Goal: Task Accomplishment & Management: Complete application form

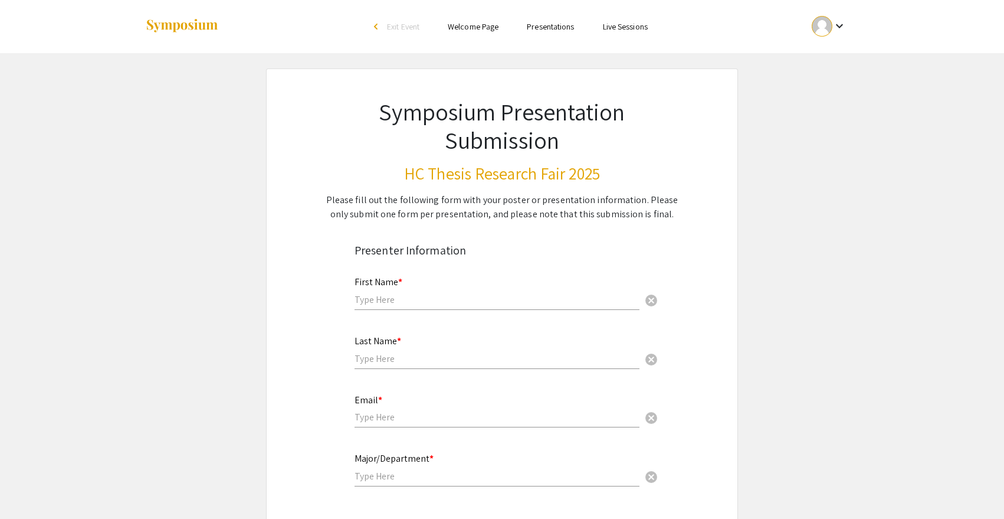
click at [422, 304] on input "text" at bounding box center [497, 299] width 285 height 12
type input "Jenna"
click at [373, 347] on mat-label "Last Name *" at bounding box center [378, 340] width 47 height 12
click at [375, 354] on input "text" at bounding box center [497, 358] width 285 height 12
type input "Cordisco"
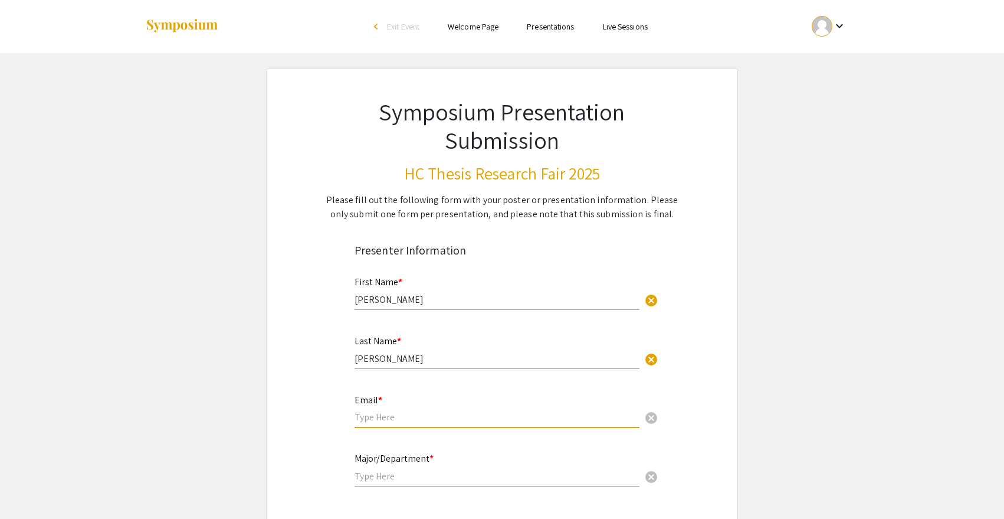
click at [408, 417] on input "email" at bounding box center [497, 417] width 285 height 12
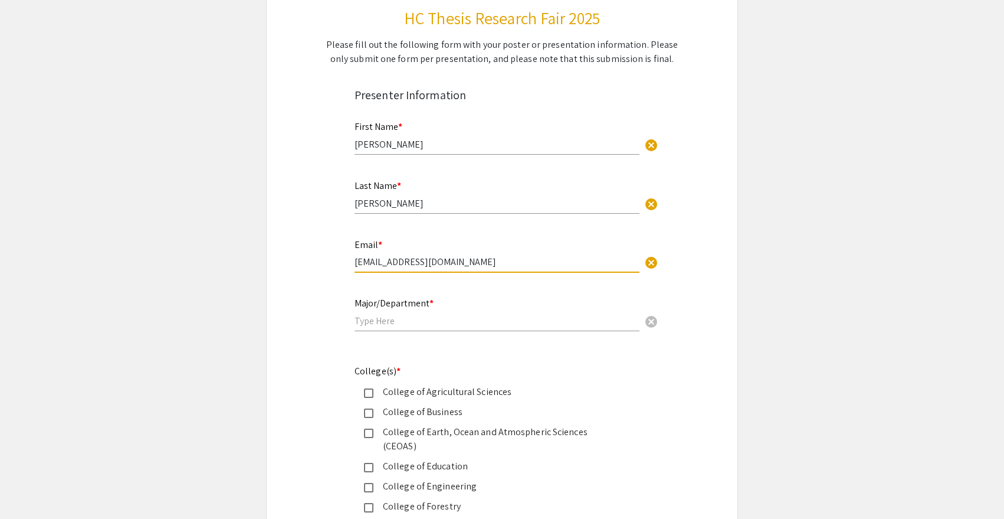
scroll to position [243, 0]
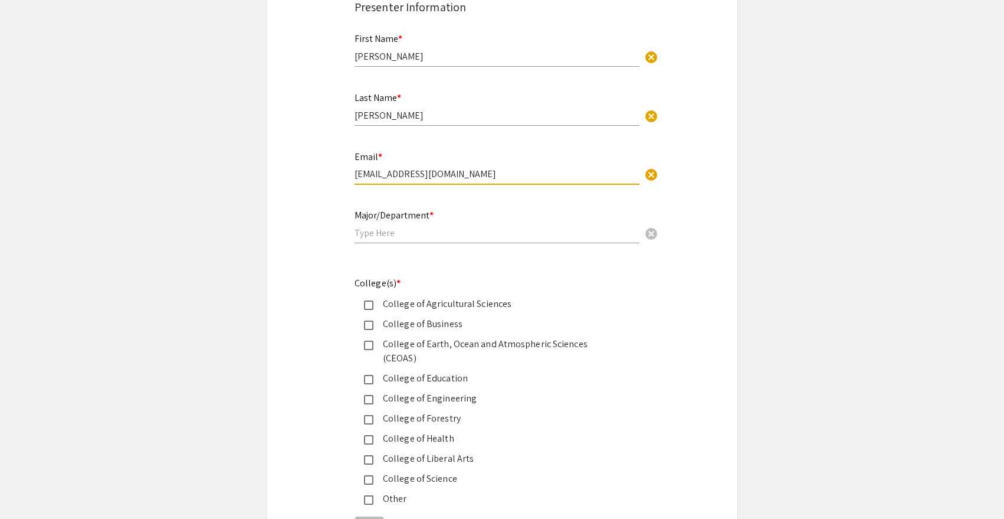
type input "cordisje@oregonstate.edu"
click at [388, 236] on input "text" at bounding box center [497, 233] width 285 height 12
type input "B"
paste input "Integrative Biology"
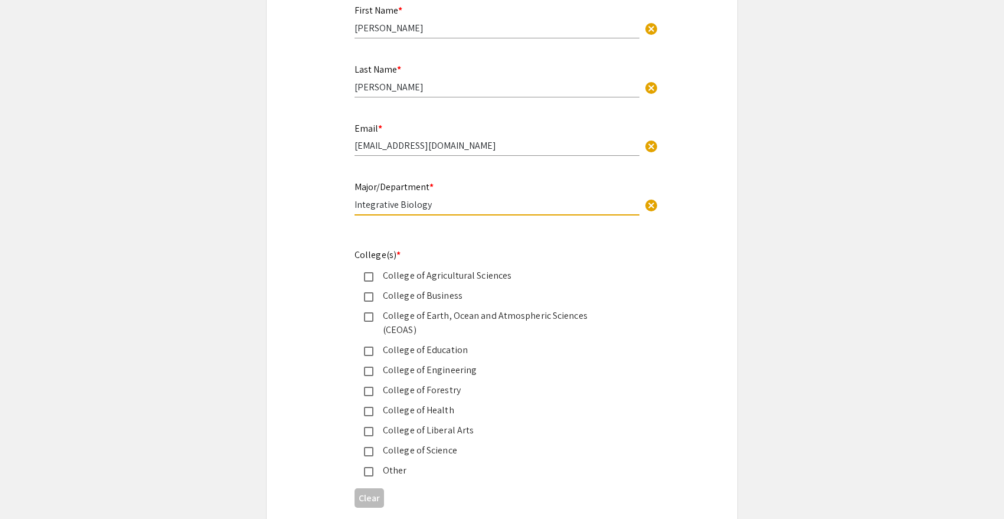
scroll to position [291, 0]
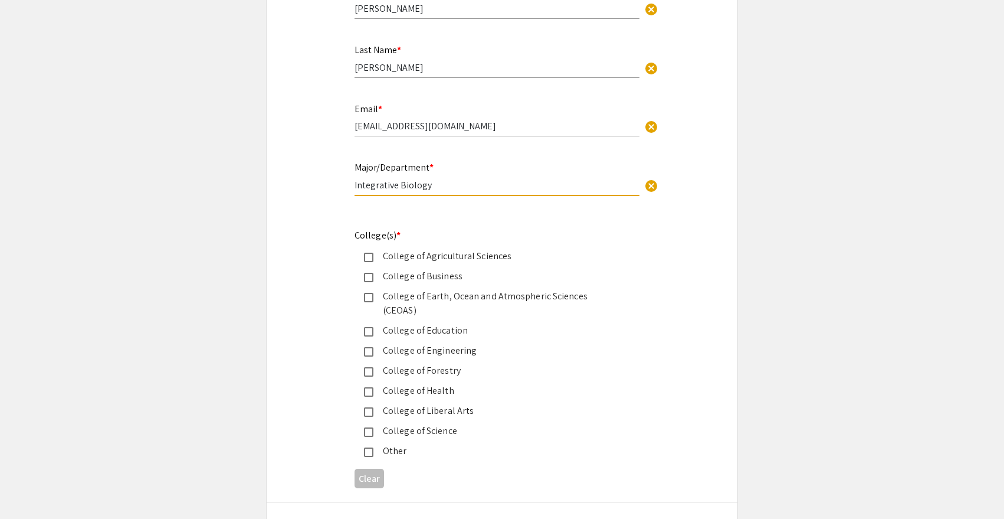
type input "Integrative Biology"
click at [444, 424] on div "College of Science" at bounding box center [497, 431] width 248 height 14
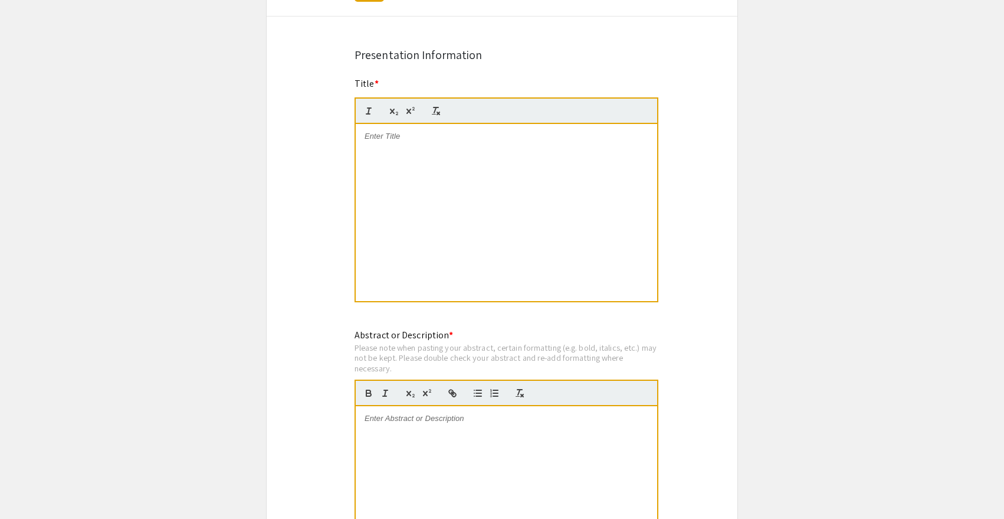
scroll to position [772, 0]
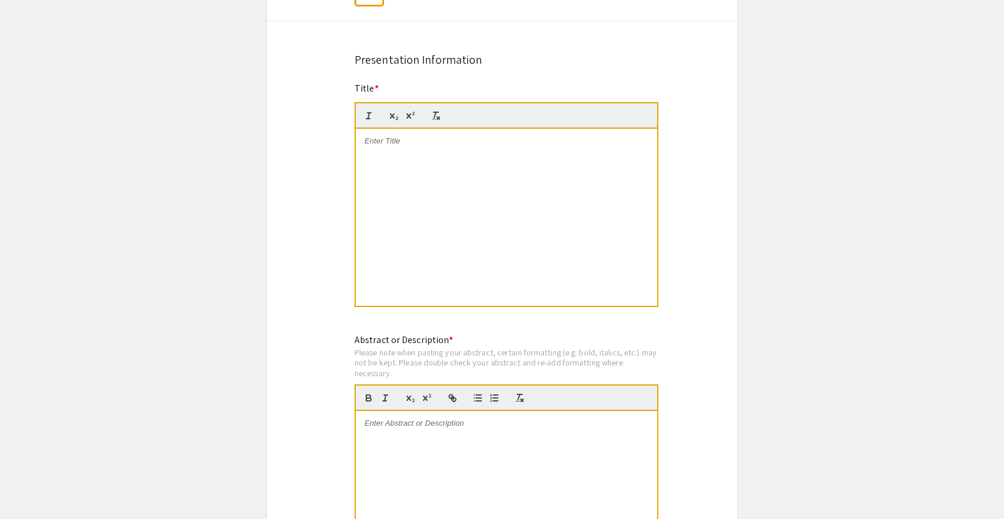
click at [441, 154] on div at bounding box center [506, 217] width 301 height 177
drag, startPoint x: 427, startPoint y: 131, endPoint x: 314, endPoint y: 128, distance: 112.7
click at [314, 128] on div "Symposium Presentation Submission HC Thesis Research Fair 2025 Please fill out …" at bounding box center [502, 110] width 472 height 1629
click at [455, 136] on span "Spatializing Global Refugee Camp Boundaries" at bounding box center [506, 140] width 160 height 9
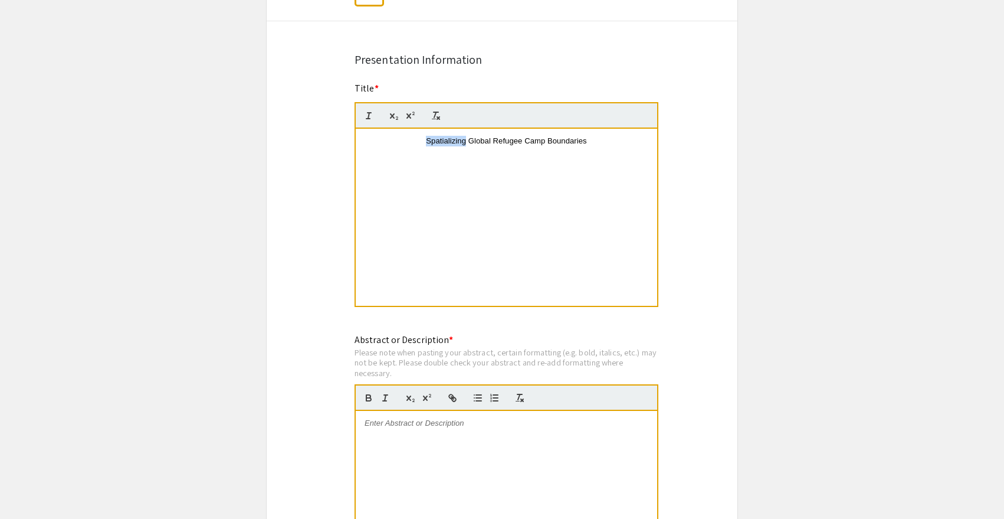
click at [455, 136] on span "Spatializing Global Refugee Camp Boundaries" at bounding box center [506, 140] width 160 height 9
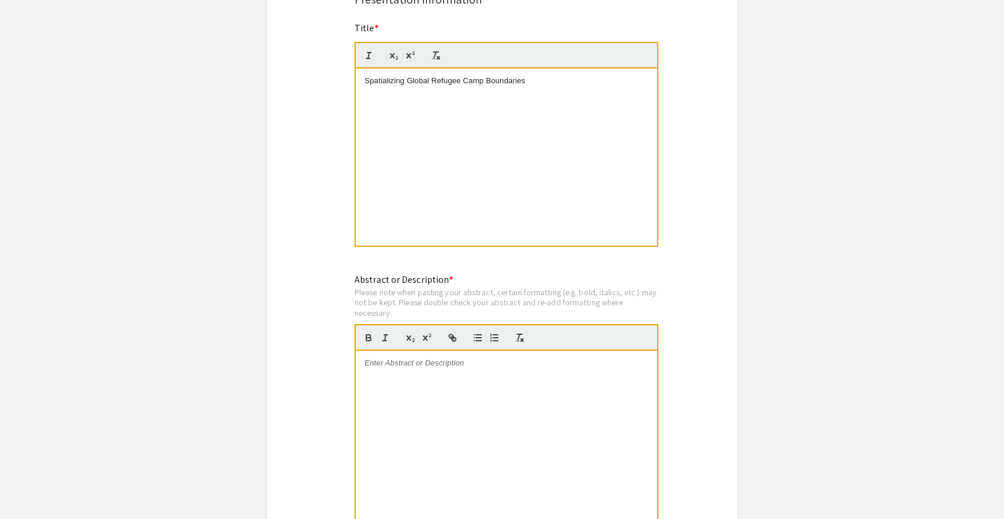
scroll to position [1039, 0]
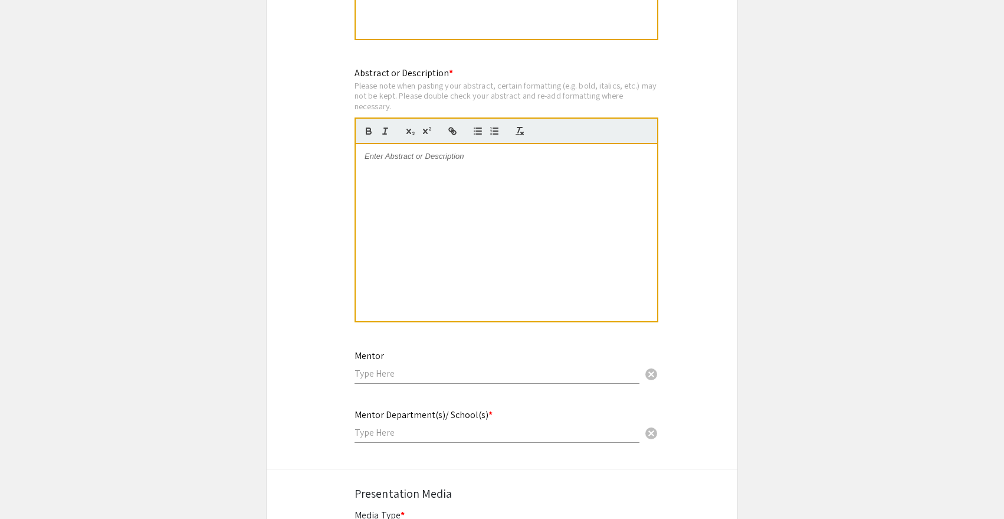
click at [451, 156] on div at bounding box center [506, 232] width 301 height 177
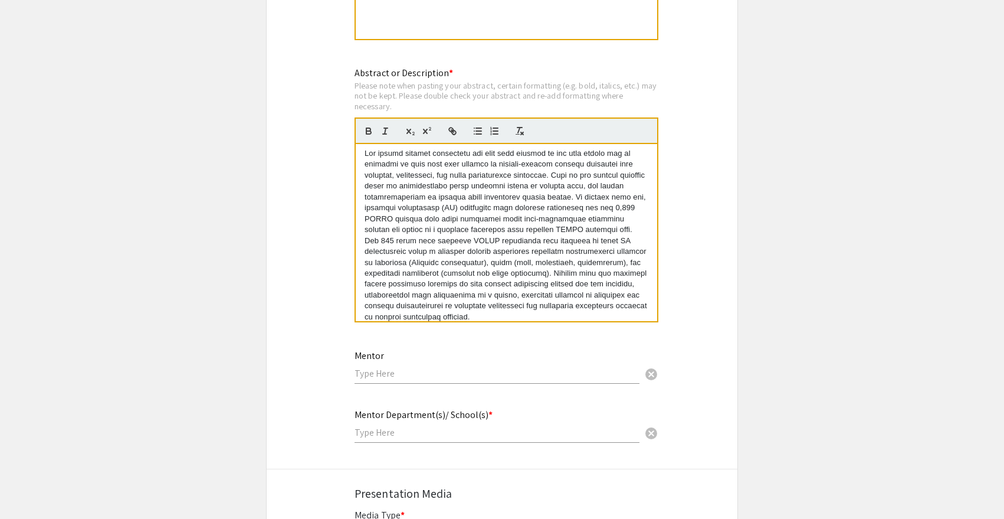
scroll to position [0, 0]
click at [451, 367] on input "text" at bounding box center [497, 373] width 285 height 12
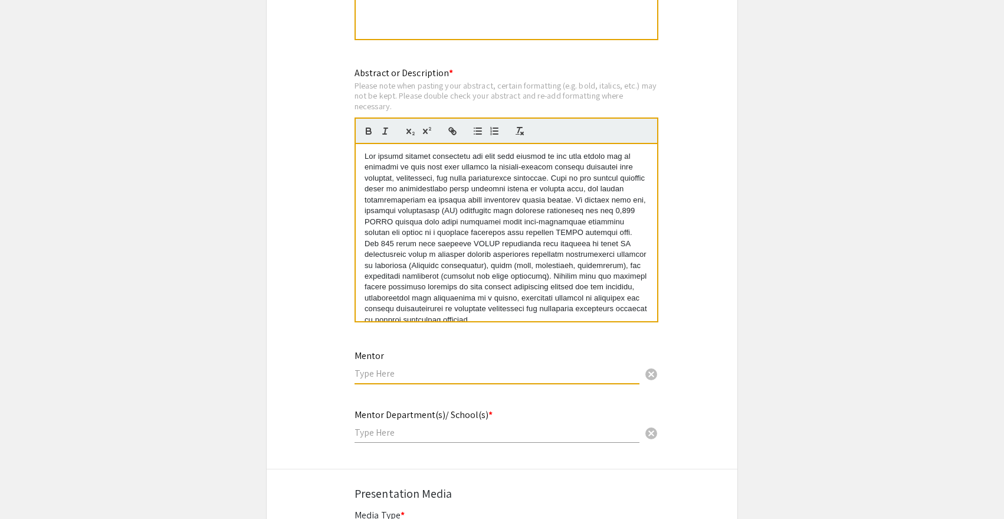
paste input "Jamon Van Den Hoek"
type input "Jamon Van Den Hoek"
click at [506, 426] on input "text" at bounding box center [497, 432] width 285 height 12
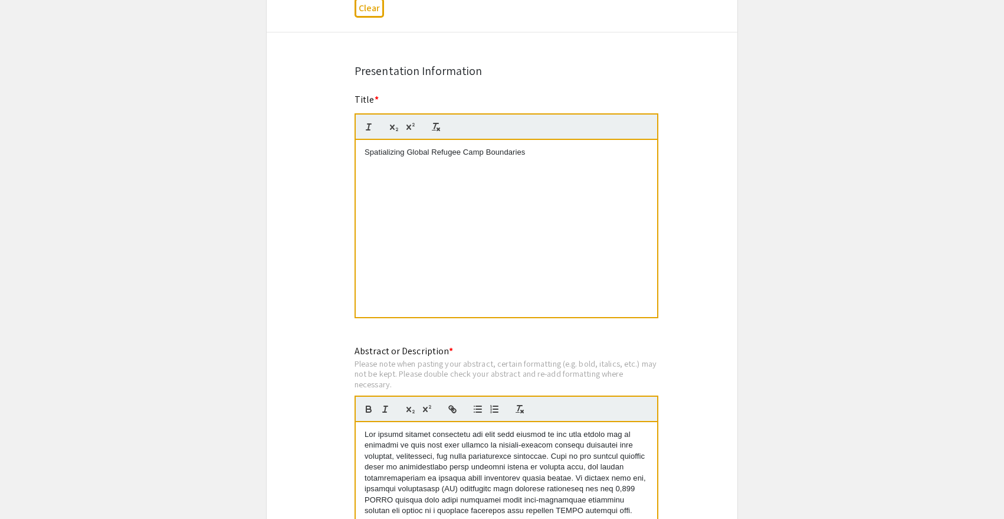
scroll to position [454, 0]
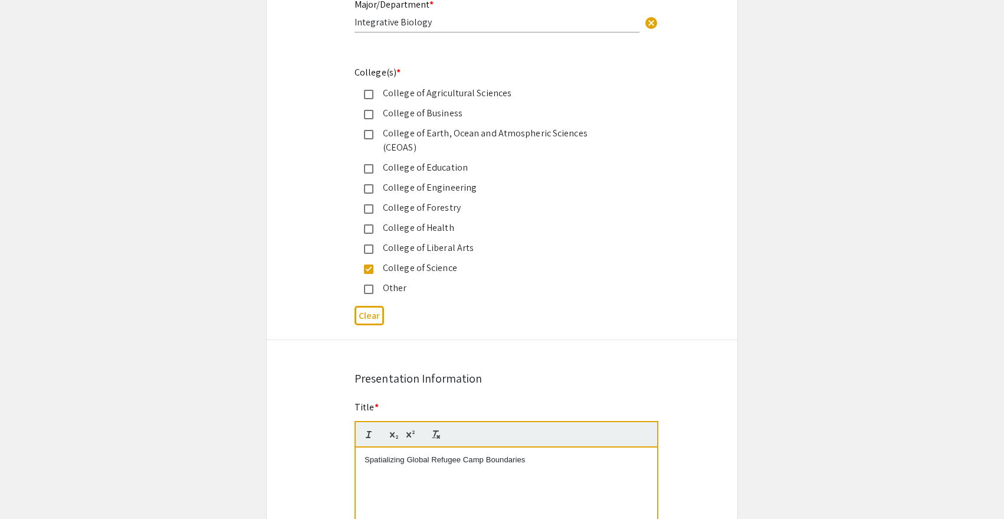
drag, startPoint x: 619, startPoint y: 134, endPoint x: 385, endPoint y: 137, distance: 233.6
click at [385, 137] on div "College of Earth, Ocean and Atmospheric Sciences (CEOAS)" at bounding box center [497, 140] width 248 height 28
copy div "College of Earth, Ocean and Atmospheric Sciences (CEOAS)"
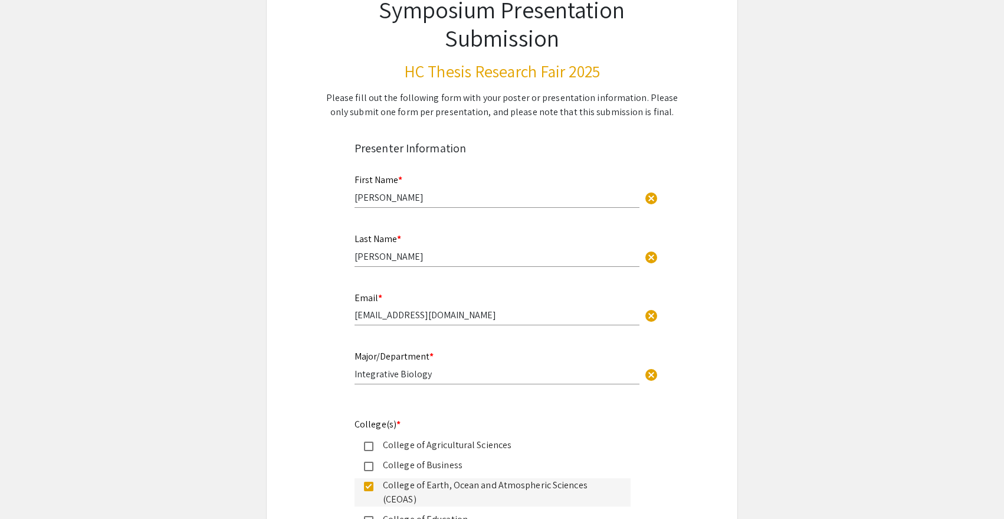
scroll to position [495, 0]
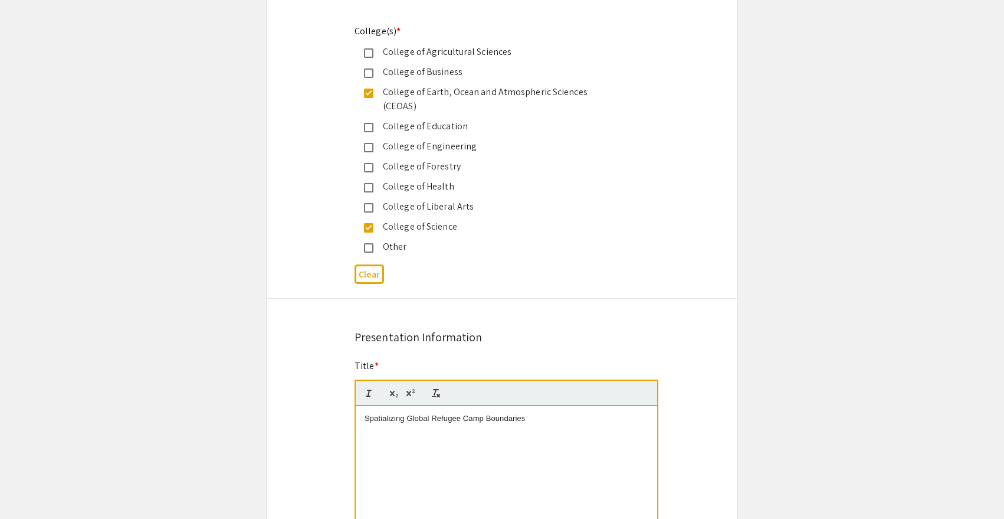
click at [401, 92] on div "College of Earth, Ocean and Atmospheric Sciences (CEOAS)" at bounding box center [497, 99] width 248 height 28
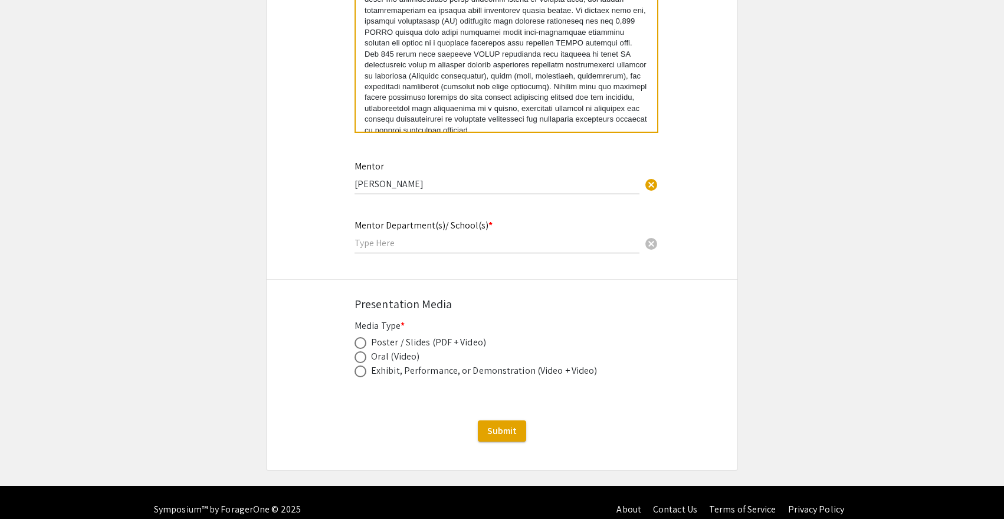
scroll to position [1231, 0]
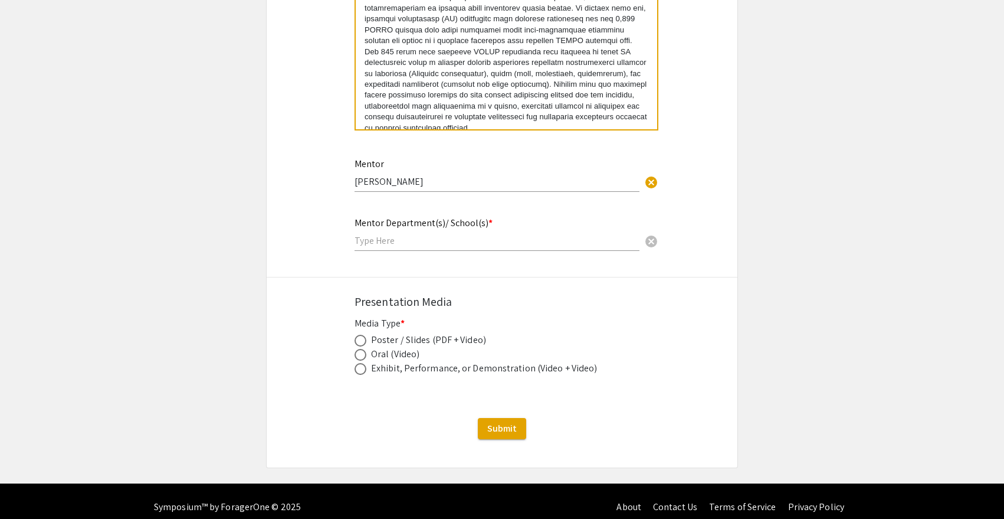
click at [442, 234] on input "text" at bounding box center [497, 240] width 285 height 12
paste input "College of Earth, Ocean and Atmospheric Sciences (CEOAS)"
type input "College of Earth, Ocean and Atmospheric Sciences (CEOAS)"
click at [460, 333] on div "Poster / Slides (PDF + Video)" at bounding box center [428, 340] width 115 height 14
click at [364, 334] on span at bounding box center [361, 340] width 12 height 12
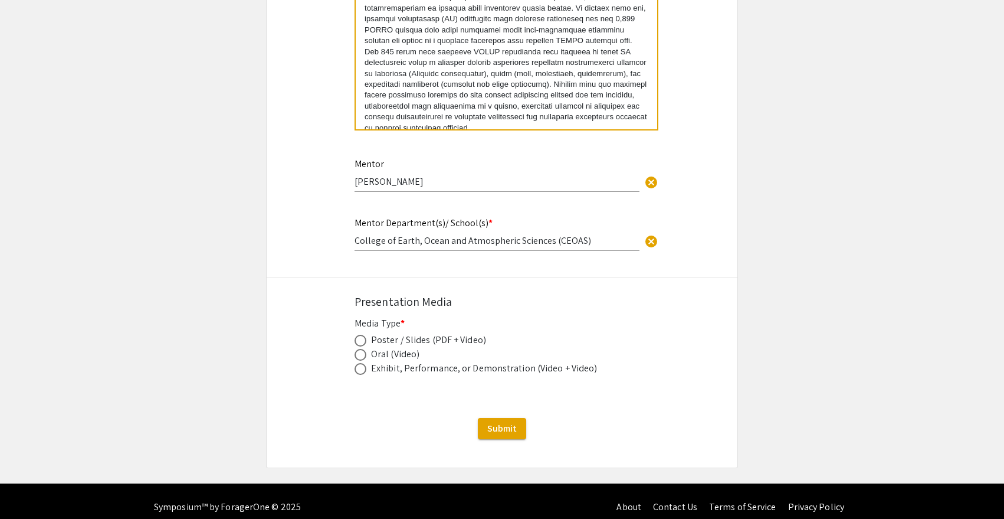
click at [364, 334] on input "radio" at bounding box center [361, 340] width 12 height 12
radio input "true"
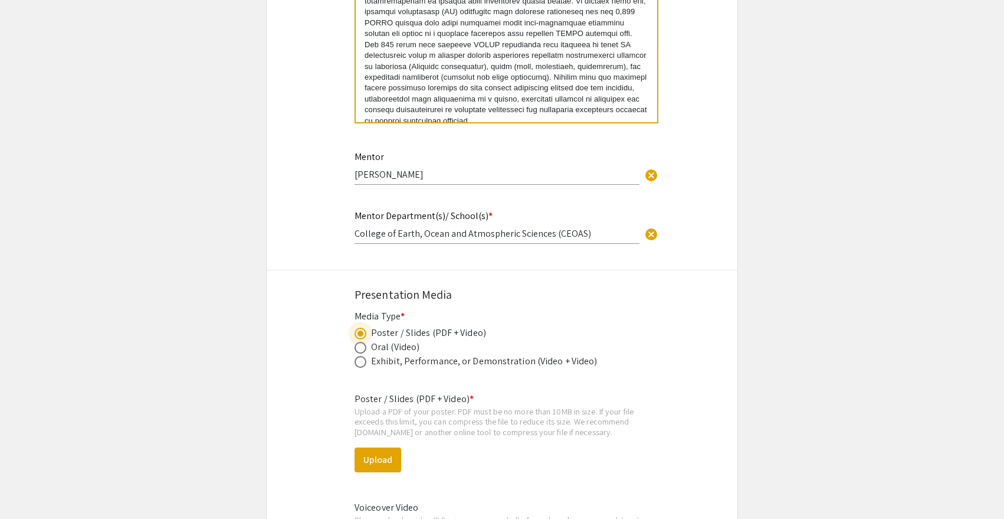
scroll to position [1395, 0]
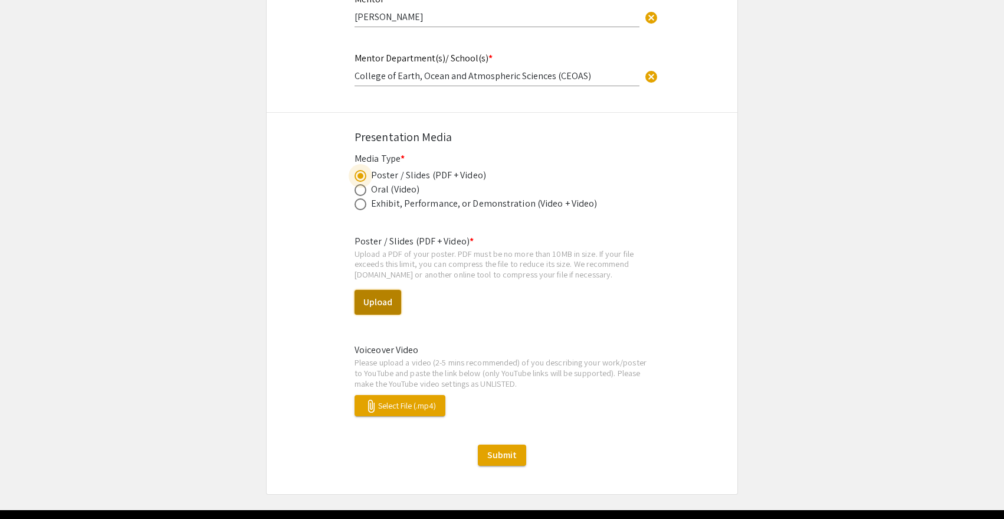
click at [381, 290] on button "Upload" at bounding box center [378, 302] width 47 height 25
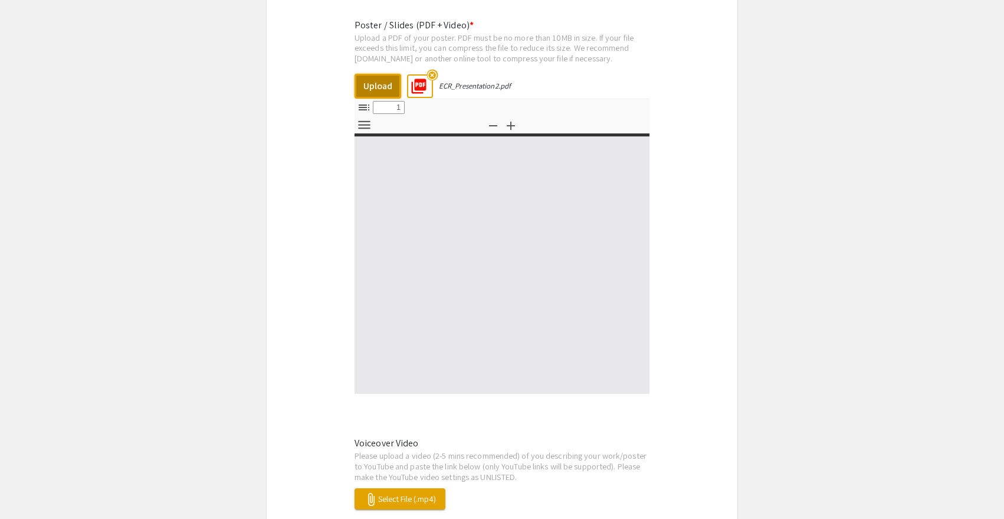
scroll to position [1614, 0]
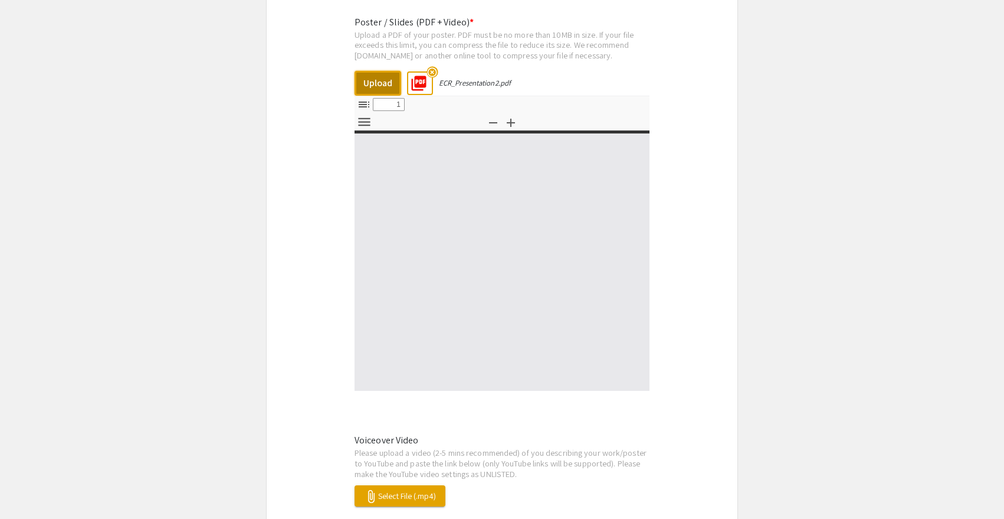
select select "custom"
type input "0"
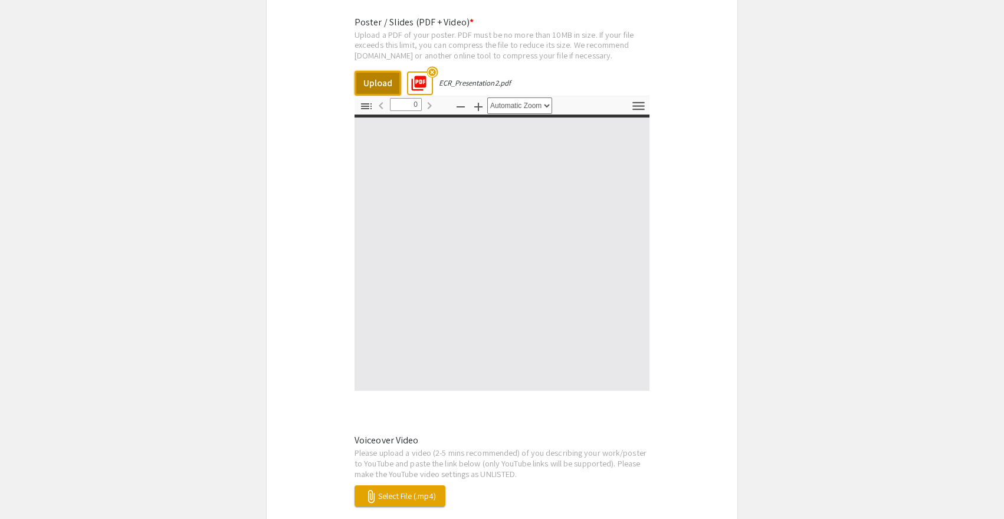
select select "custom"
type input "1"
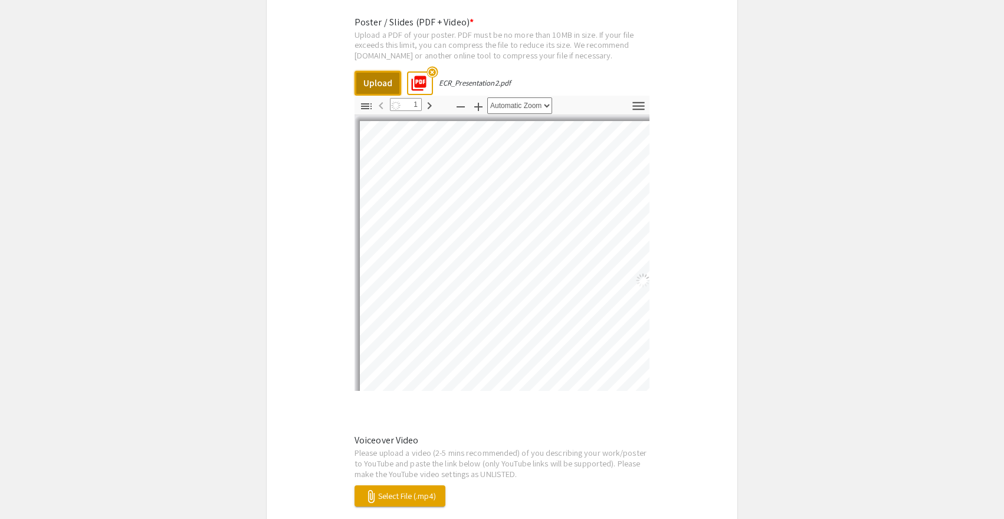
select select "auto"
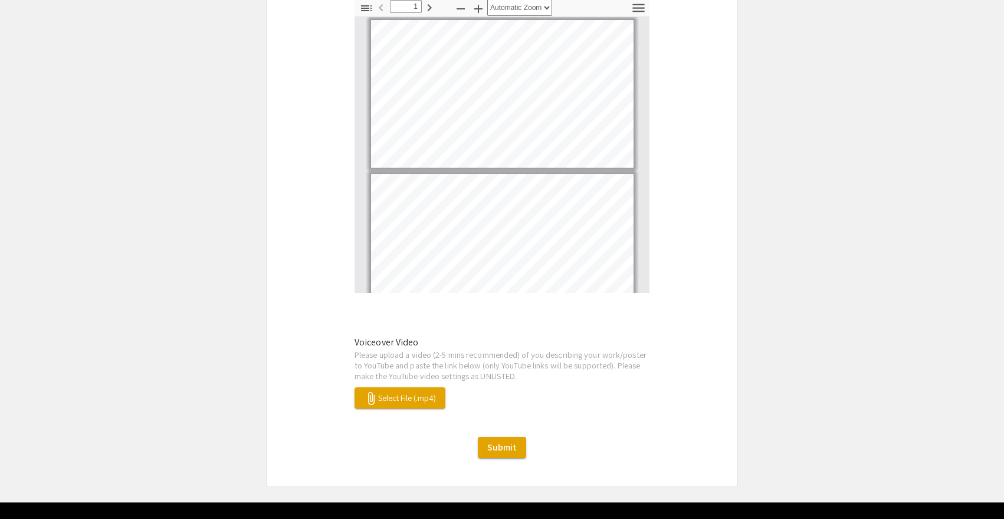
scroll to position [1714, 0]
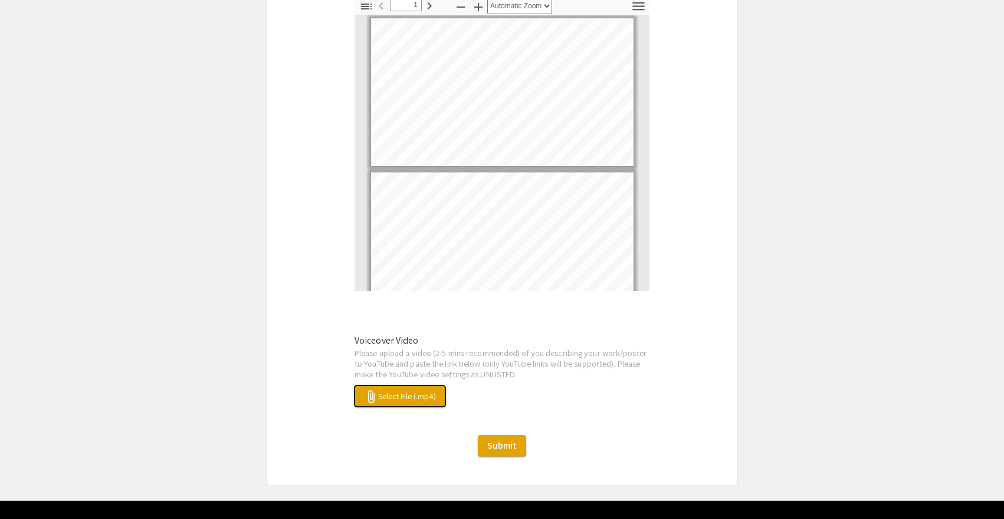
click at [422, 391] on span "attach_file Select File (.mp4)" at bounding box center [400, 396] width 72 height 11
click at [402, 391] on span "attach_file Select File (.mp4)" at bounding box center [400, 396] width 72 height 11
click at [601, 360] on p "Please upload a video (2-5 mins recommended) of you describing your work/poster…" at bounding box center [502, 362] width 295 height 31
click at [576, 363] on p "Please upload a video (2-5 mins recommended) of you describing your work/poster…" at bounding box center [502, 362] width 295 height 31
click at [510, 385] on div "attach_file ECR_Presentation2.mp4" at bounding box center [502, 395] width 295 height 21
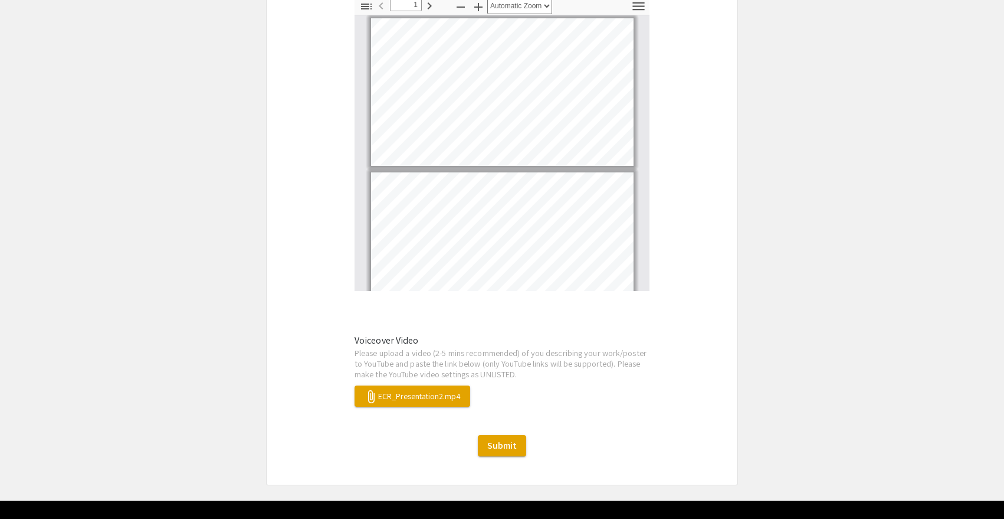
click at [508, 389] on div "attach_file ECR_Presentation2.mp4" at bounding box center [502, 395] width 295 height 21
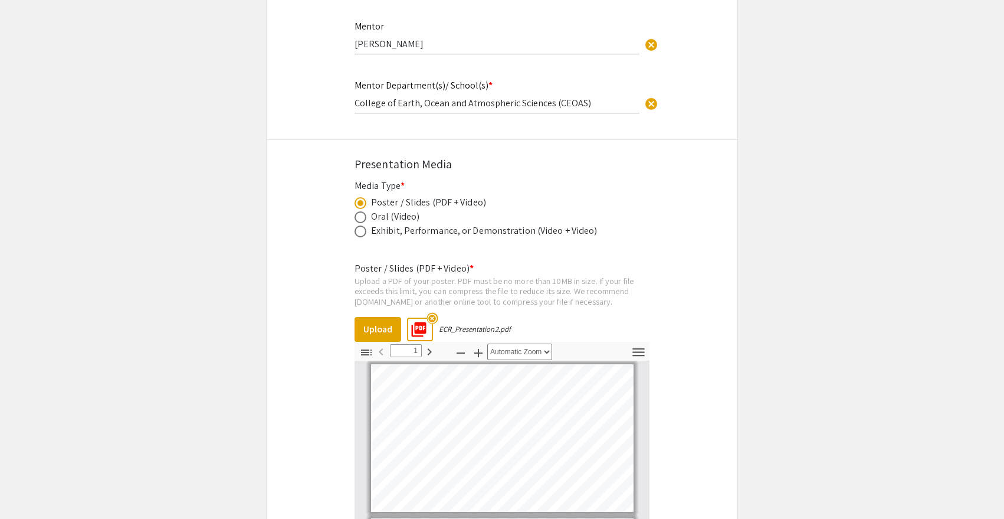
scroll to position [1731, 0]
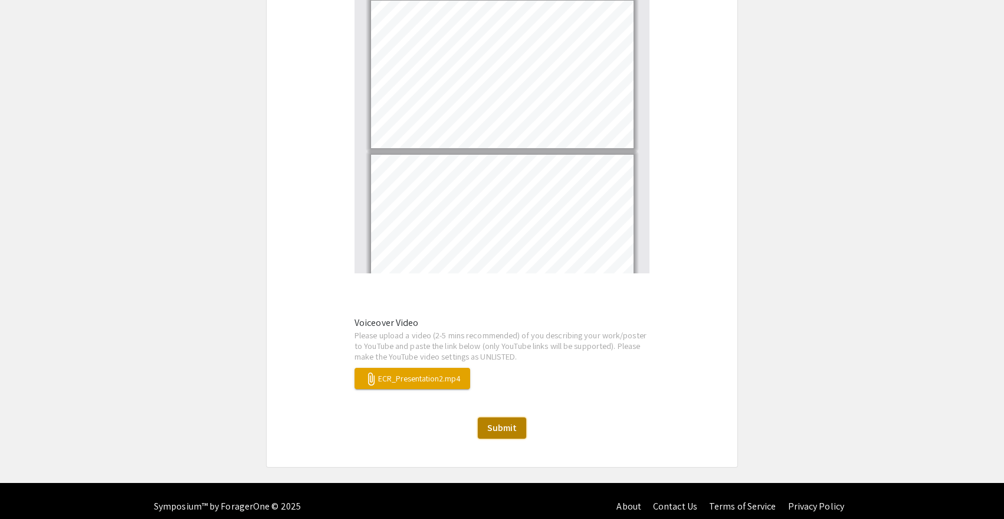
click at [516, 419] on button "Submit" at bounding box center [502, 427] width 48 height 21
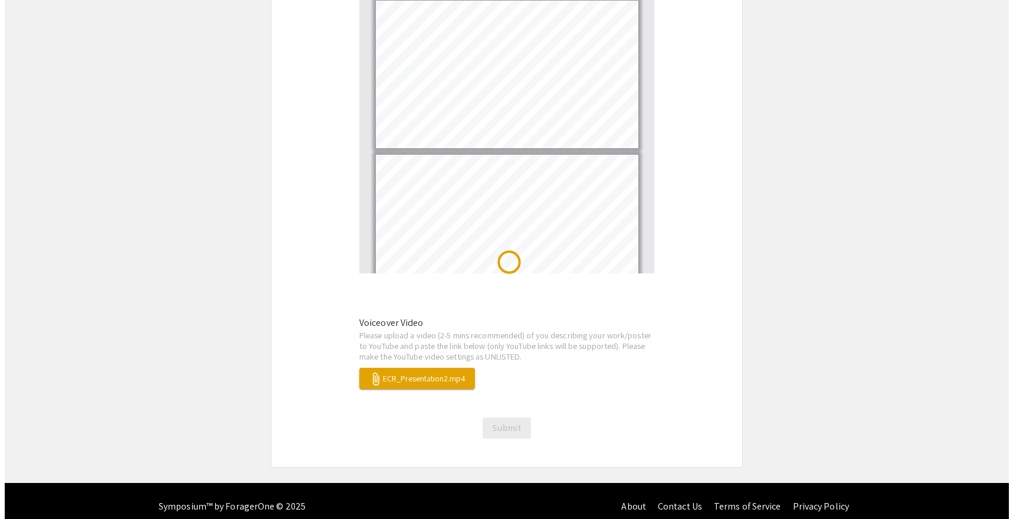
scroll to position [0, 0]
